Goal: Transaction & Acquisition: Purchase product/service

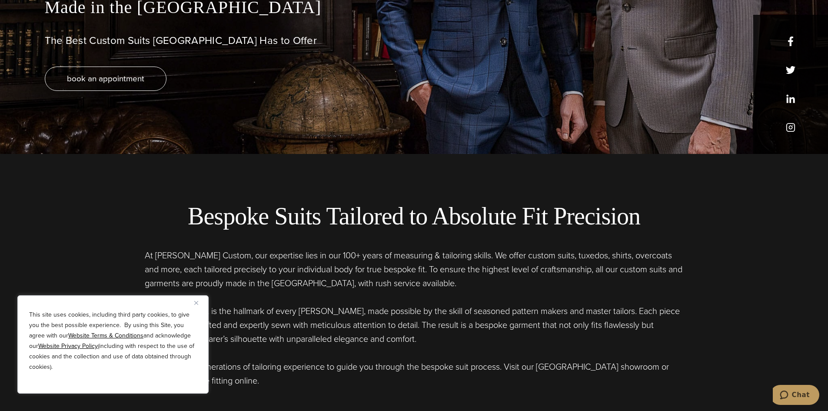
scroll to position [261, 0]
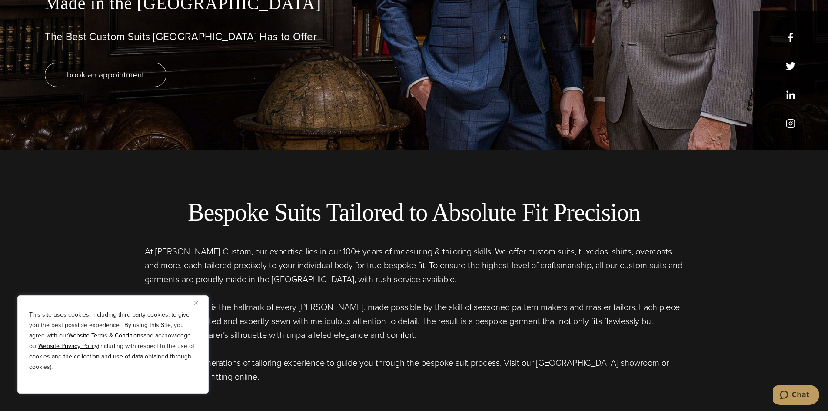
click at [199, 304] on button "Close" at bounding box center [199, 302] width 10 height 10
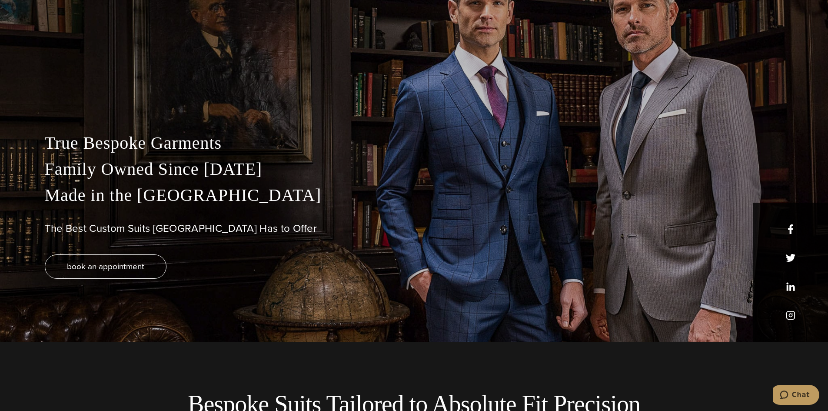
scroll to position [0, 0]
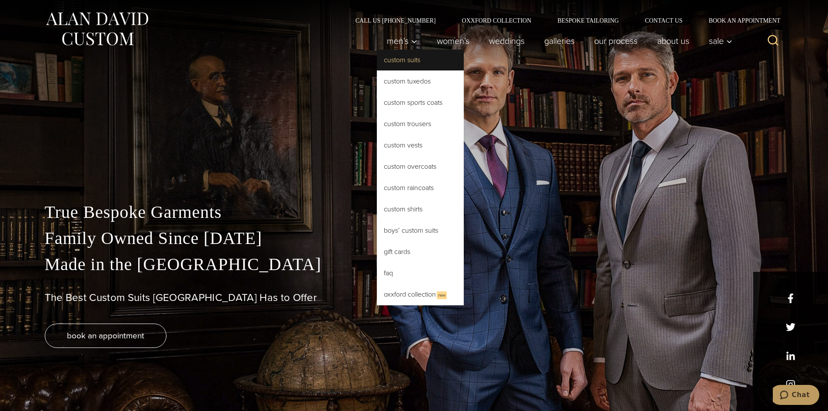
click at [409, 67] on link "Custom Suits" at bounding box center [420, 60] width 87 height 21
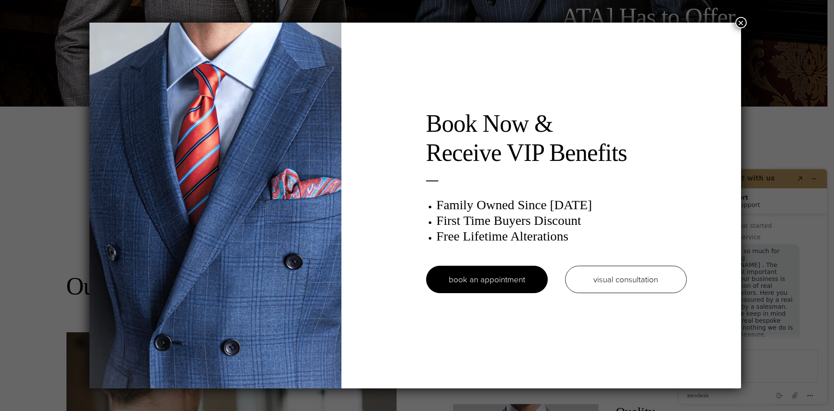
click at [744, 23] on button "×" at bounding box center [741, 22] width 11 height 11
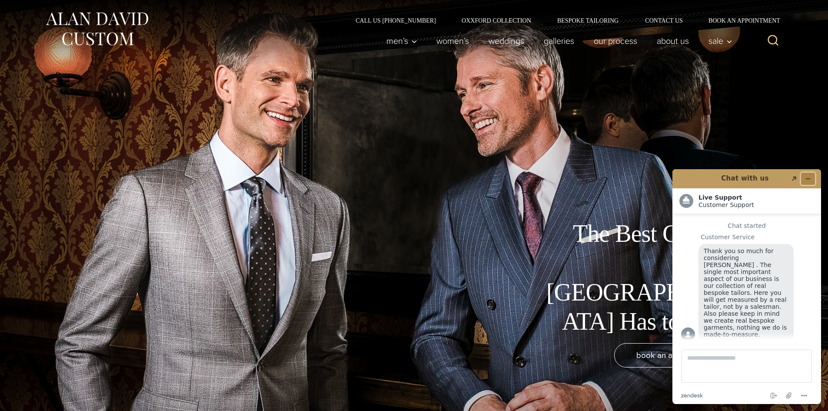
click at [808, 179] on icon "Minimize widget" at bounding box center [808, 179] width 6 height 6
